Goal: Share content: Share content

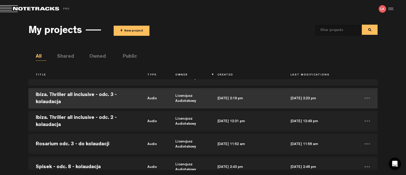
scroll to position [63, 0]
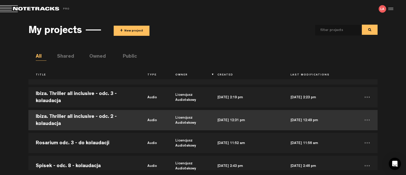
click at [100, 119] on td "Ibiza. Thriller all inclusive - odc. 2 - kolaudacja" at bounding box center [84, 120] width 112 height 23
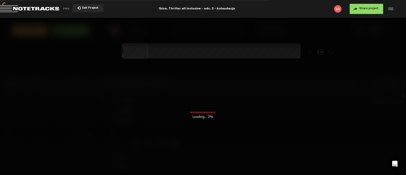
click at [367, 11] on button "Share project" at bounding box center [367, 9] width 34 height 10
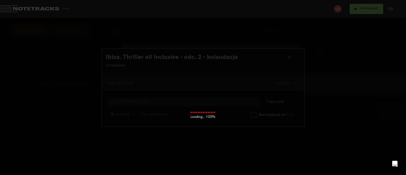
click at [363, 18] on div at bounding box center [203, 87] width 406 height 175
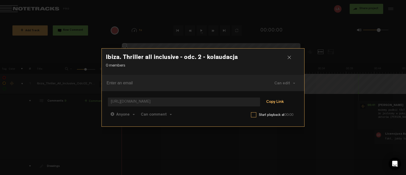
click at [274, 102] on button "Copy Link" at bounding box center [275, 102] width 28 height 10
click at [292, 58] on div at bounding box center [292, 60] width 8 height 8
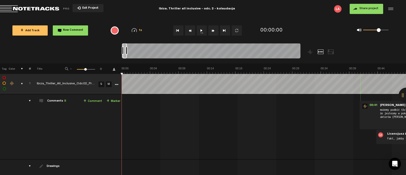
click at [199, 30] on button "1x" at bounding box center [202, 30] width 10 height 10
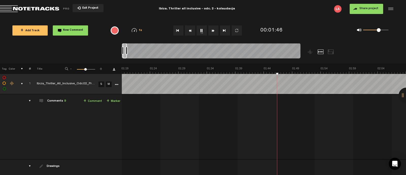
scroll to position [0, 455]
click at [204, 30] on button "1x" at bounding box center [202, 30] width 10 height 10
click at [46, 8] on span "Return to Project List" at bounding box center [35, 8] width 71 height 7
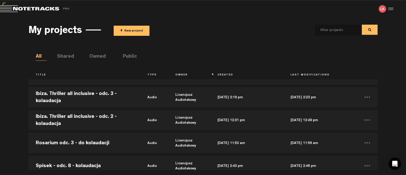
scroll to position [95, 0]
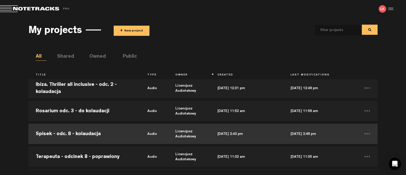
click at [90, 134] on td "Spisek - odc. 8 - kolaudacja" at bounding box center [84, 133] width 112 height 23
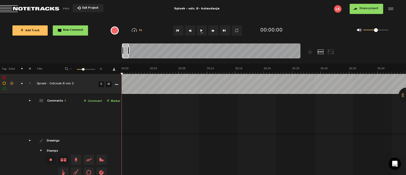
click at [200, 31] on button "1x" at bounding box center [202, 30] width 10 height 10
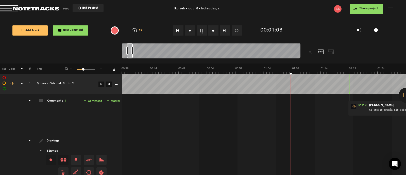
scroll to position [0, 228]
click at [203, 31] on button "1x" at bounding box center [202, 30] width 10 height 10
